Goal: Information Seeking & Learning: Learn about a topic

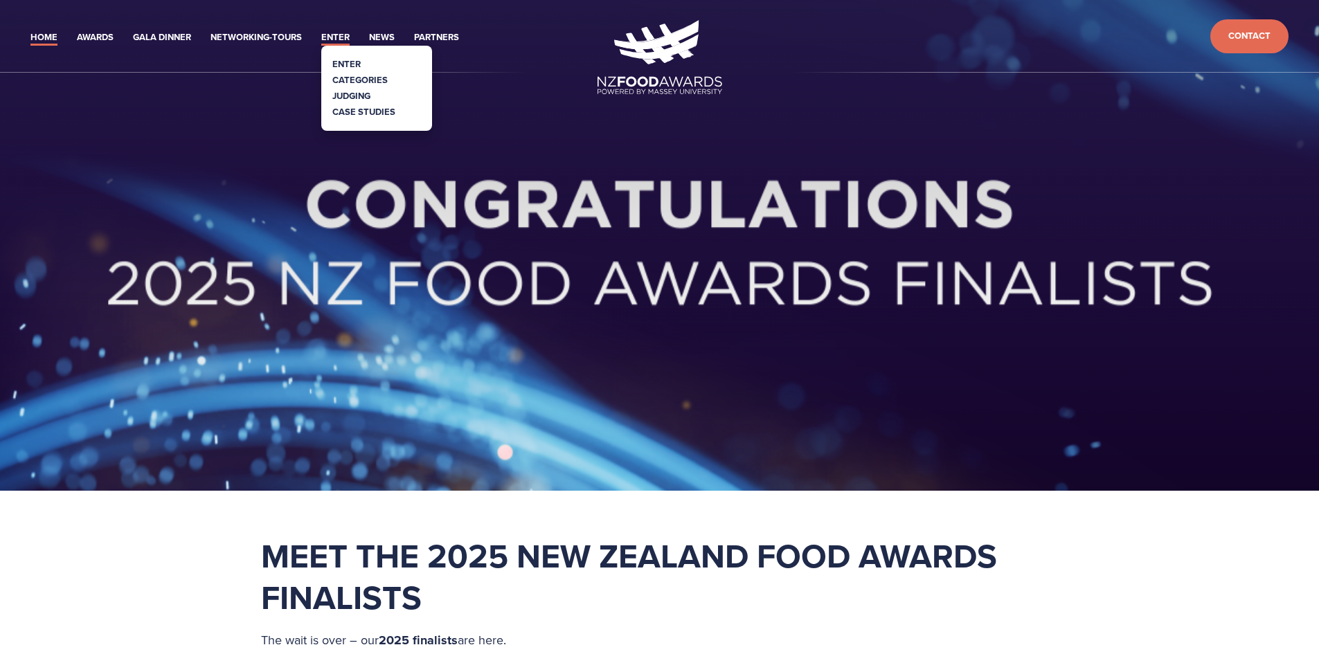
click at [341, 42] on link "Enter" at bounding box center [335, 38] width 28 height 16
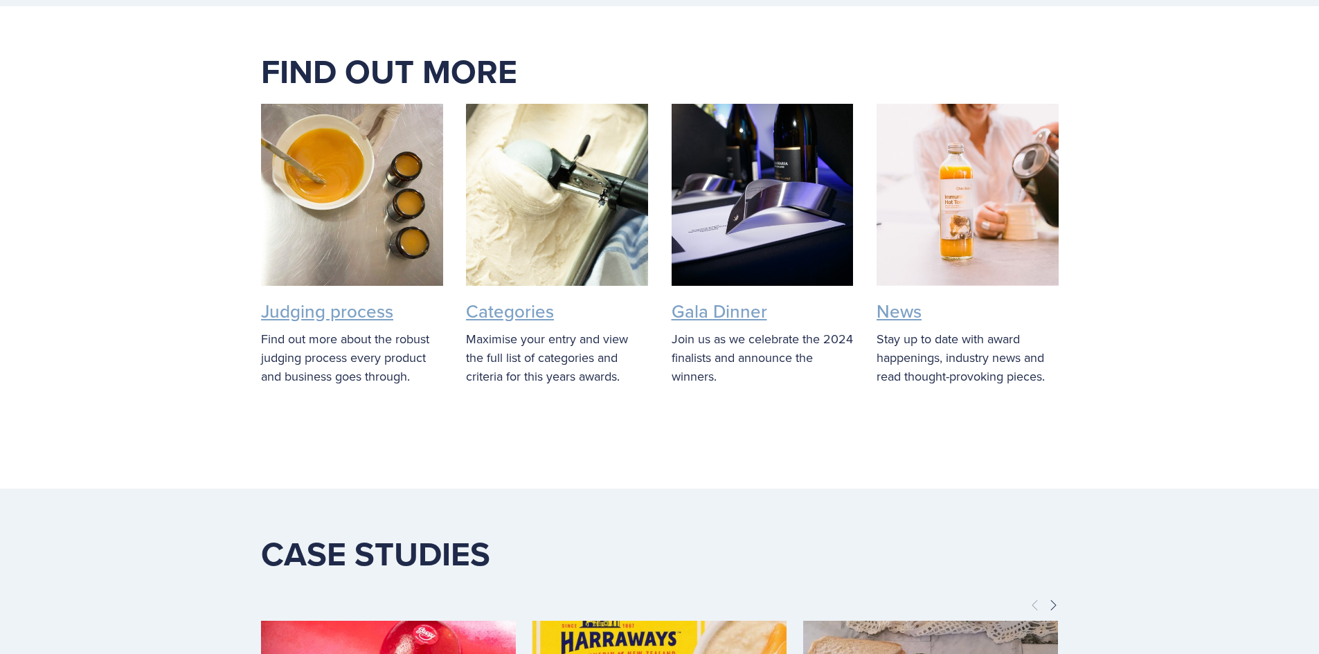
scroll to position [2008, 0]
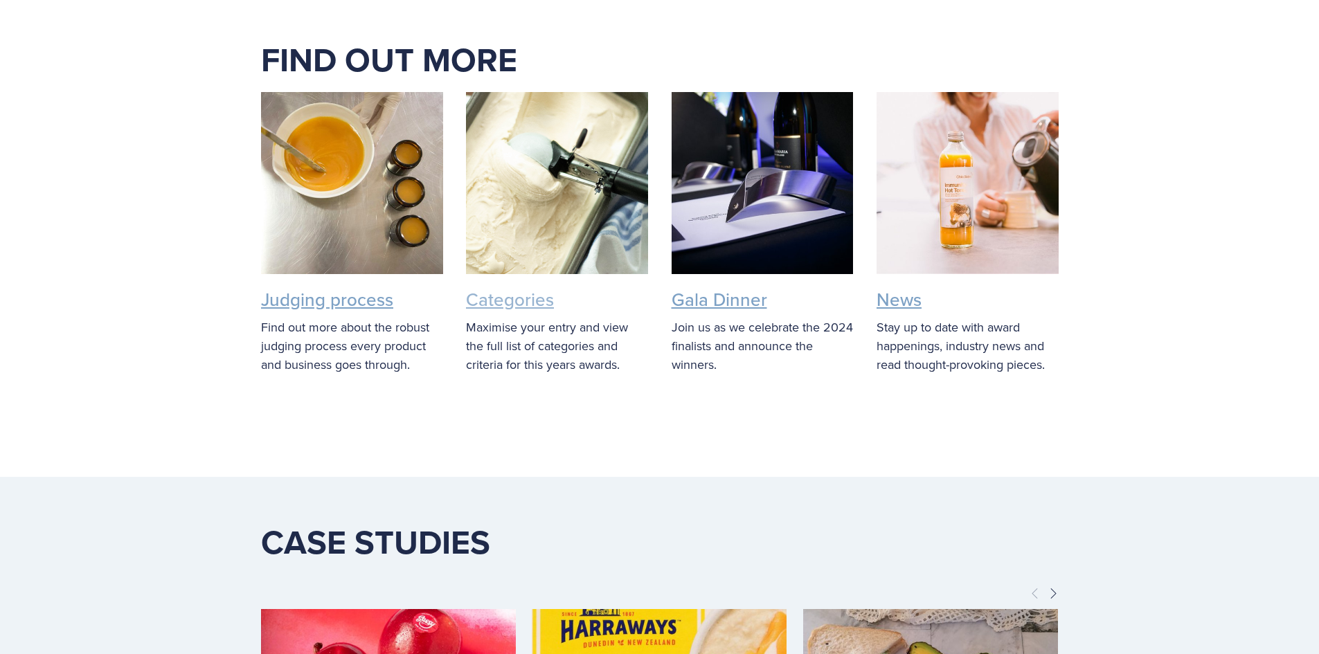
click at [537, 298] on link "Categories" at bounding box center [510, 300] width 88 height 26
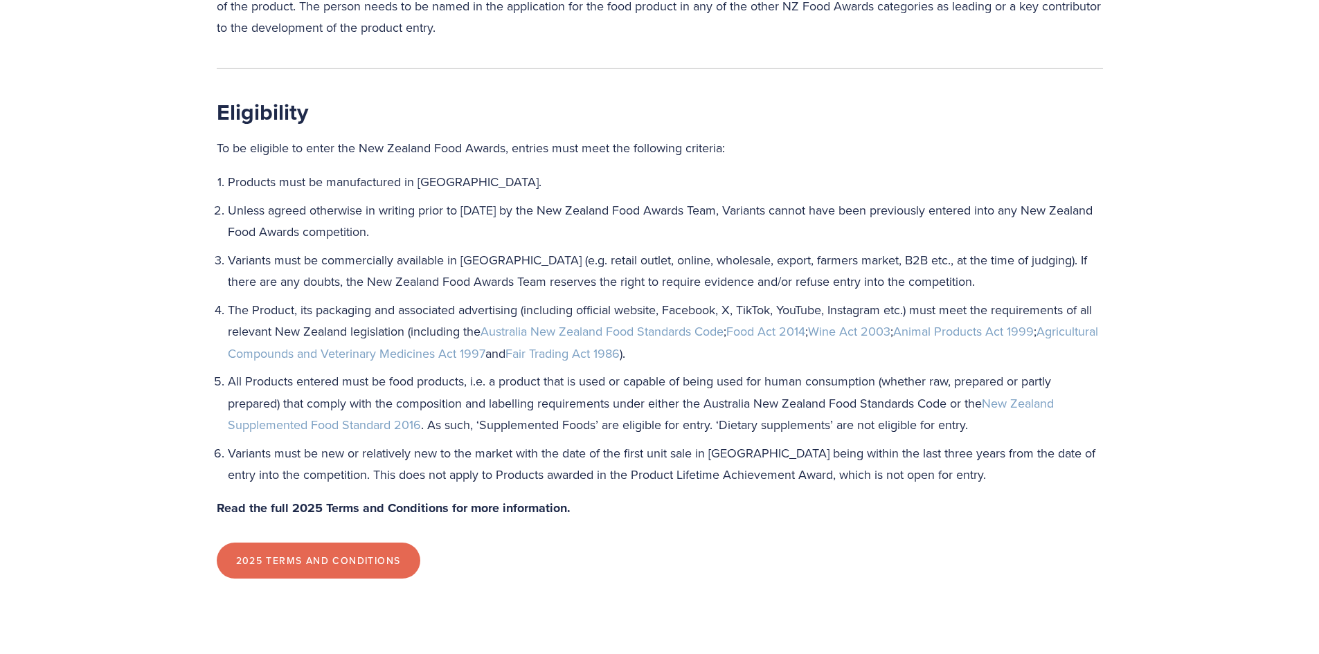
scroll to position [1731, 0]
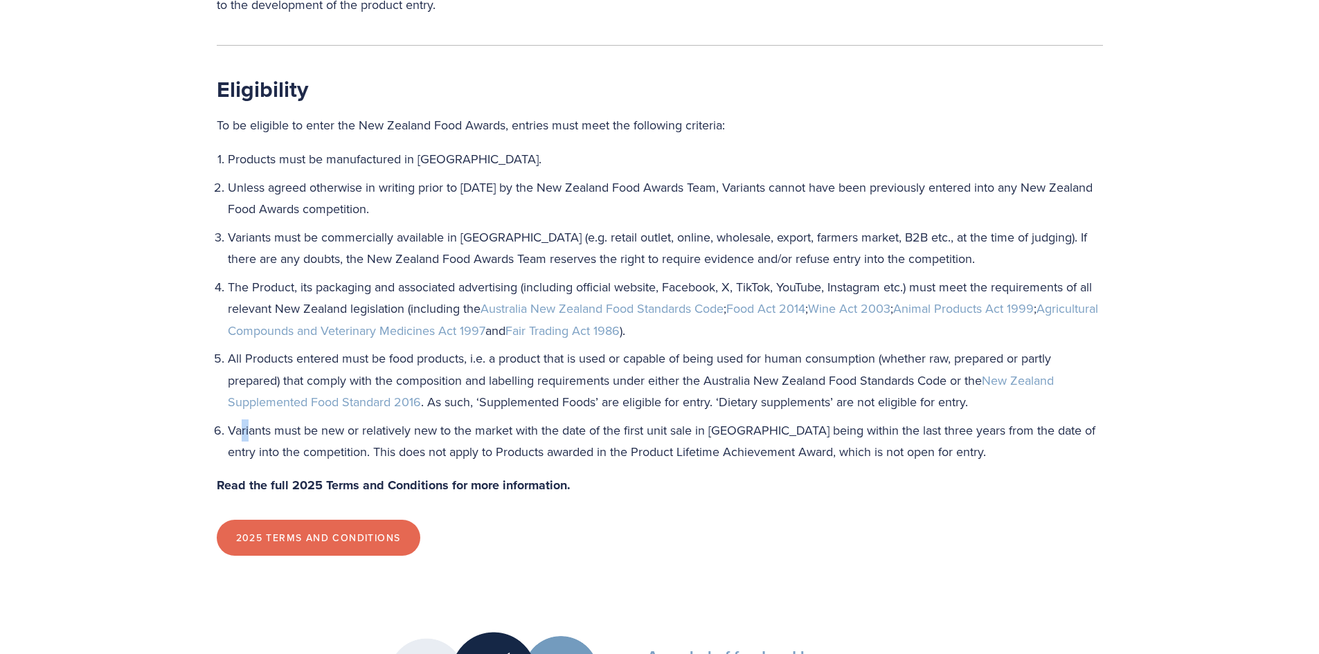
type textarea "ri"
drag, startPoint x: 240, startPoint y: 421, endPoint x: 863, endPoint y: 440, distance: 623.3
click at [858, 440] on p "Variants must be new or relatively new to the market with the date of the first…" at bounding box center [665, 442] width 875 height 44
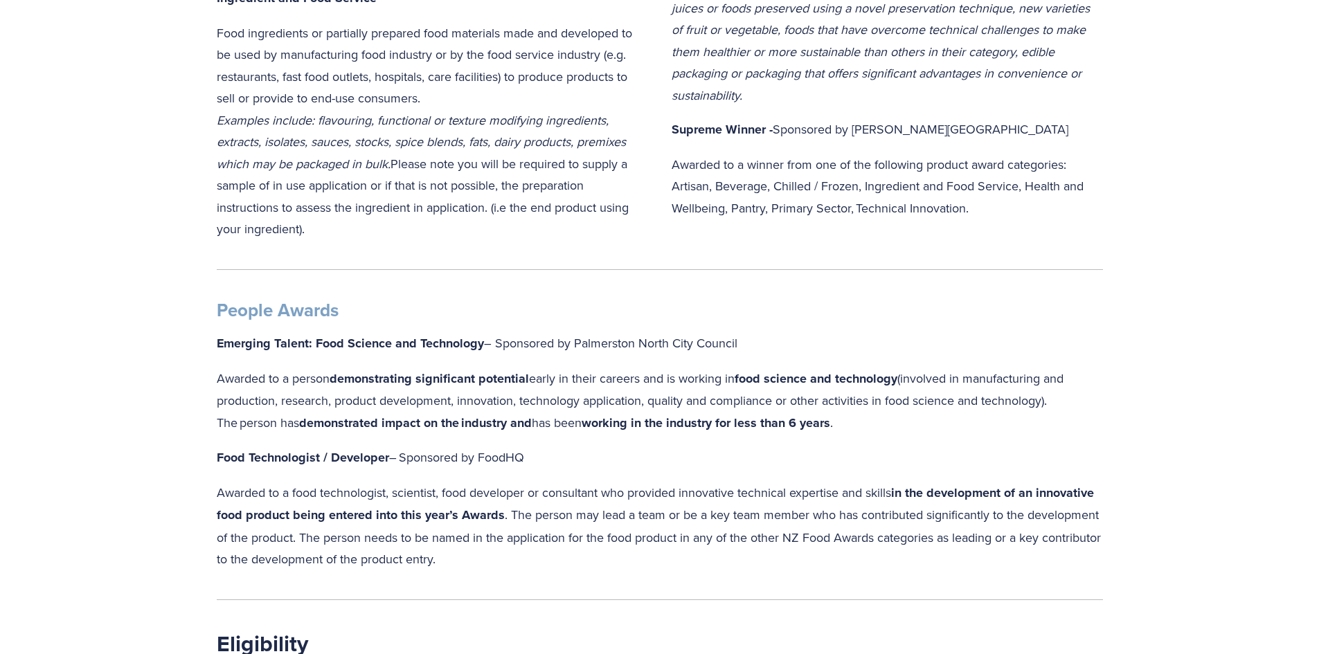
scroll to position [1038, 0]
